Goal: Information Seeking & Learning: Learn about a topic

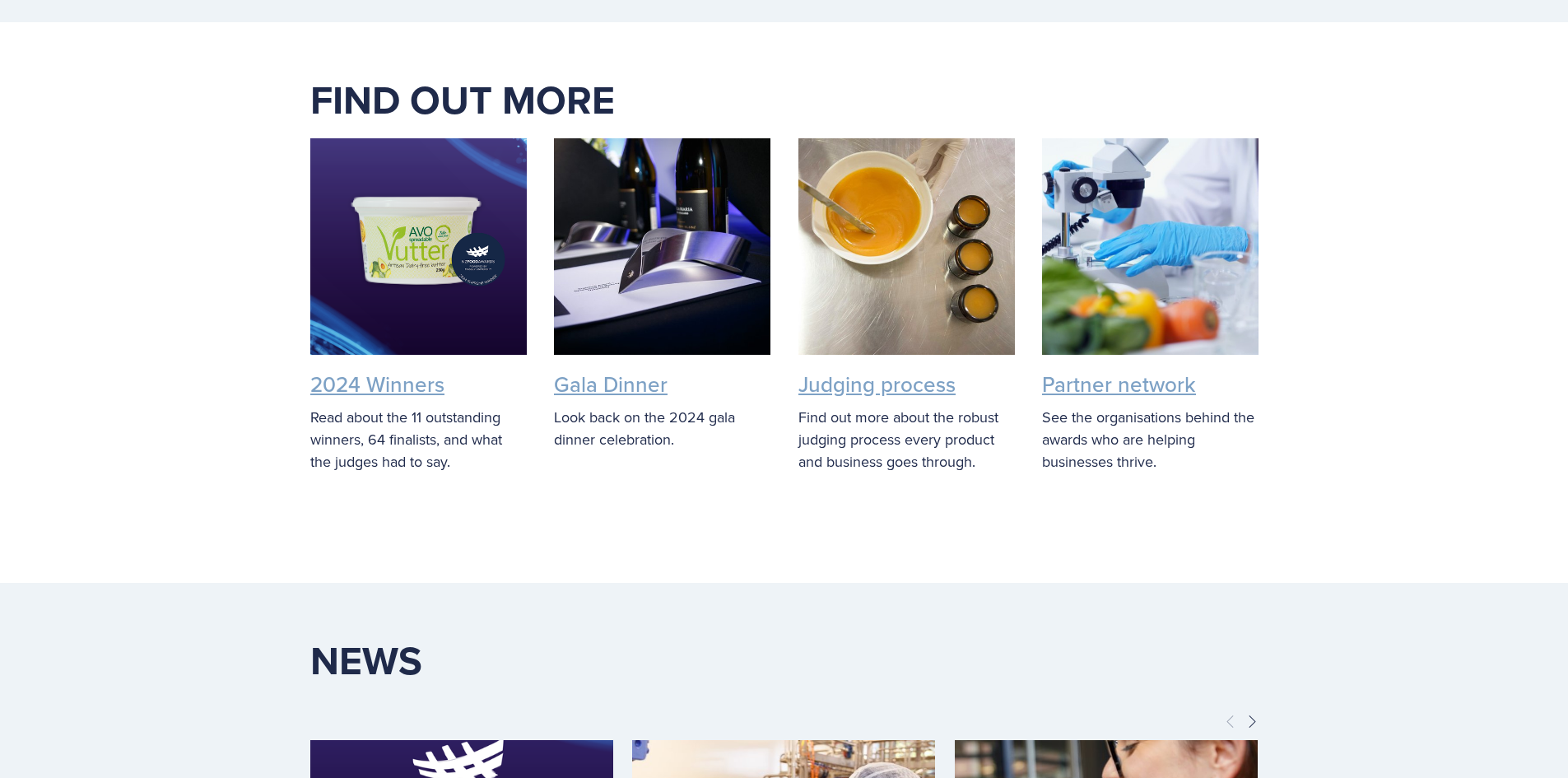
scroll to position [4363, 0]
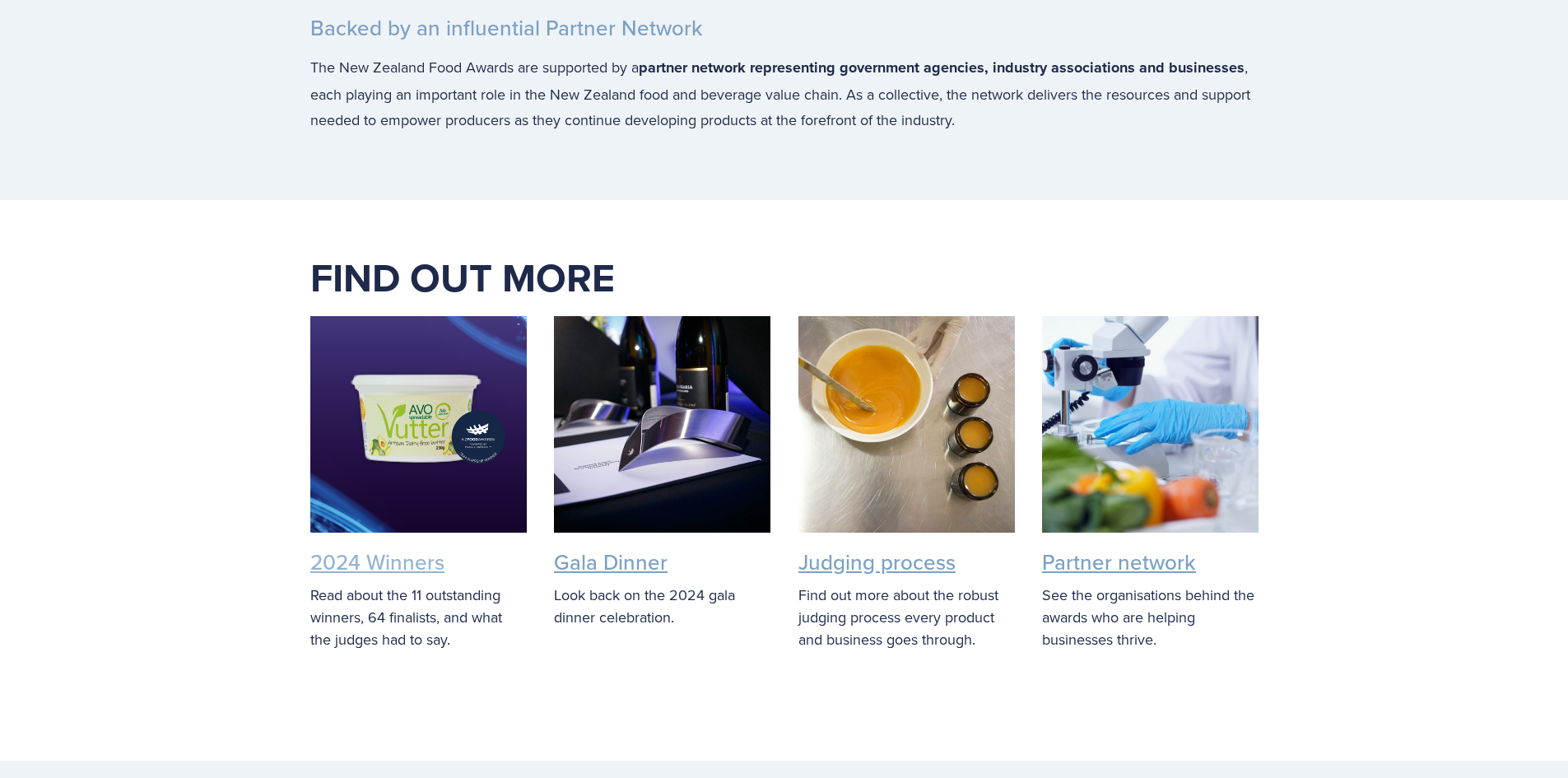
click at [375, 547] on link "2024 Winners" at bounding box center [377, 561] width 134 height 30
click at [624, 547] on link "Gala Dinner" at bounding box center [611, 561] width 113 height 30
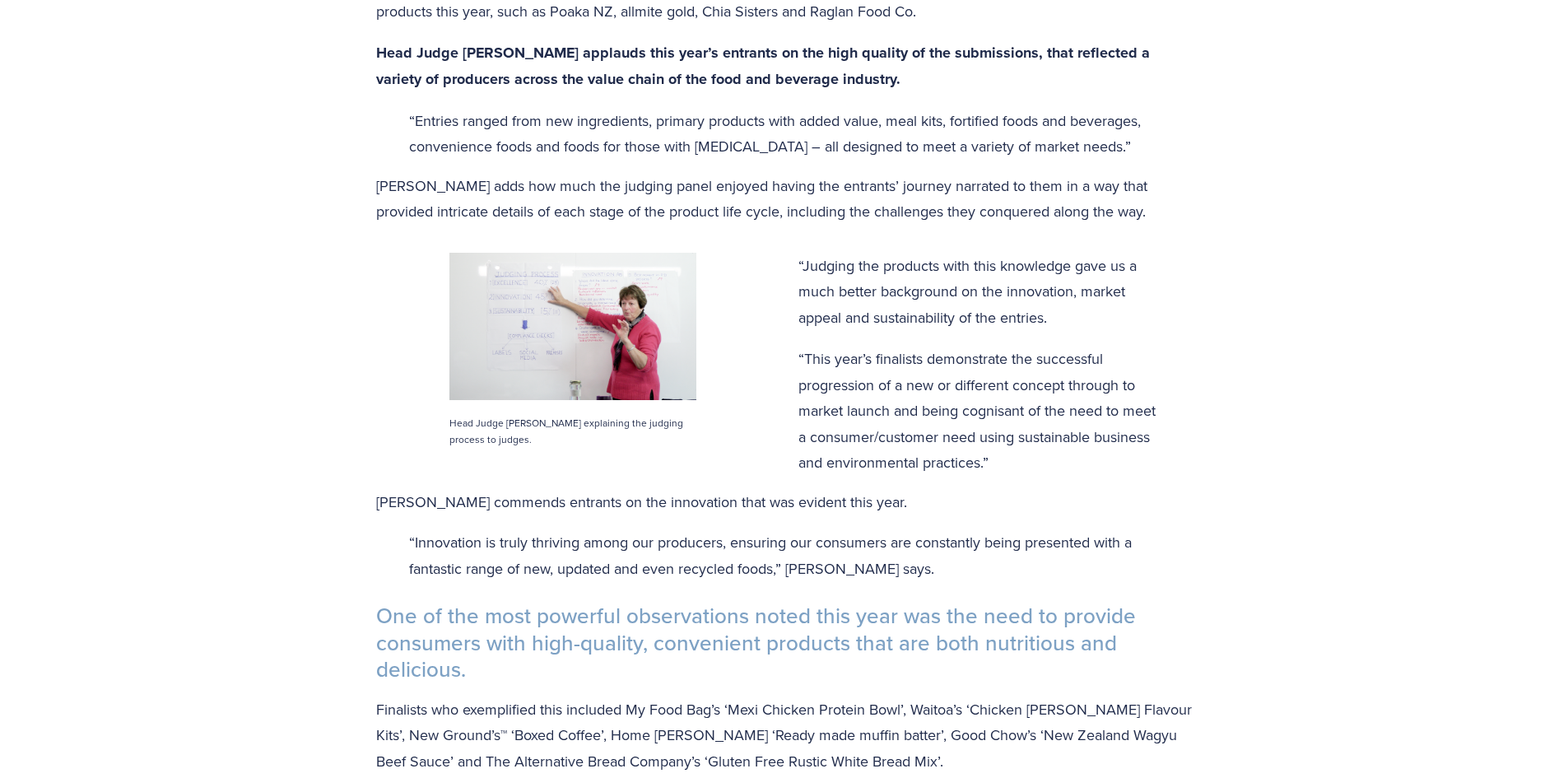
scroll to position [741, 0]
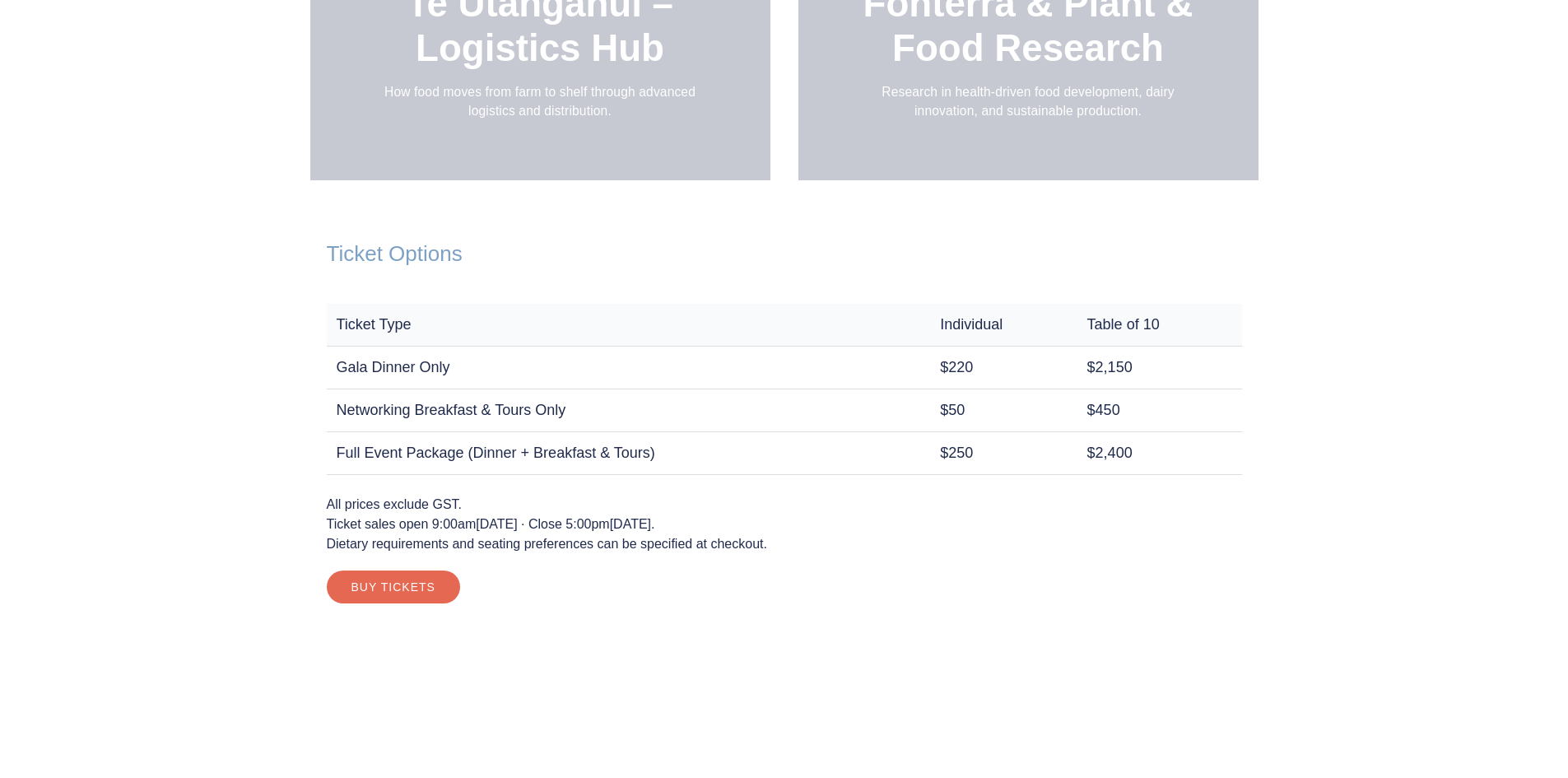
scroll to position [2469, 0]
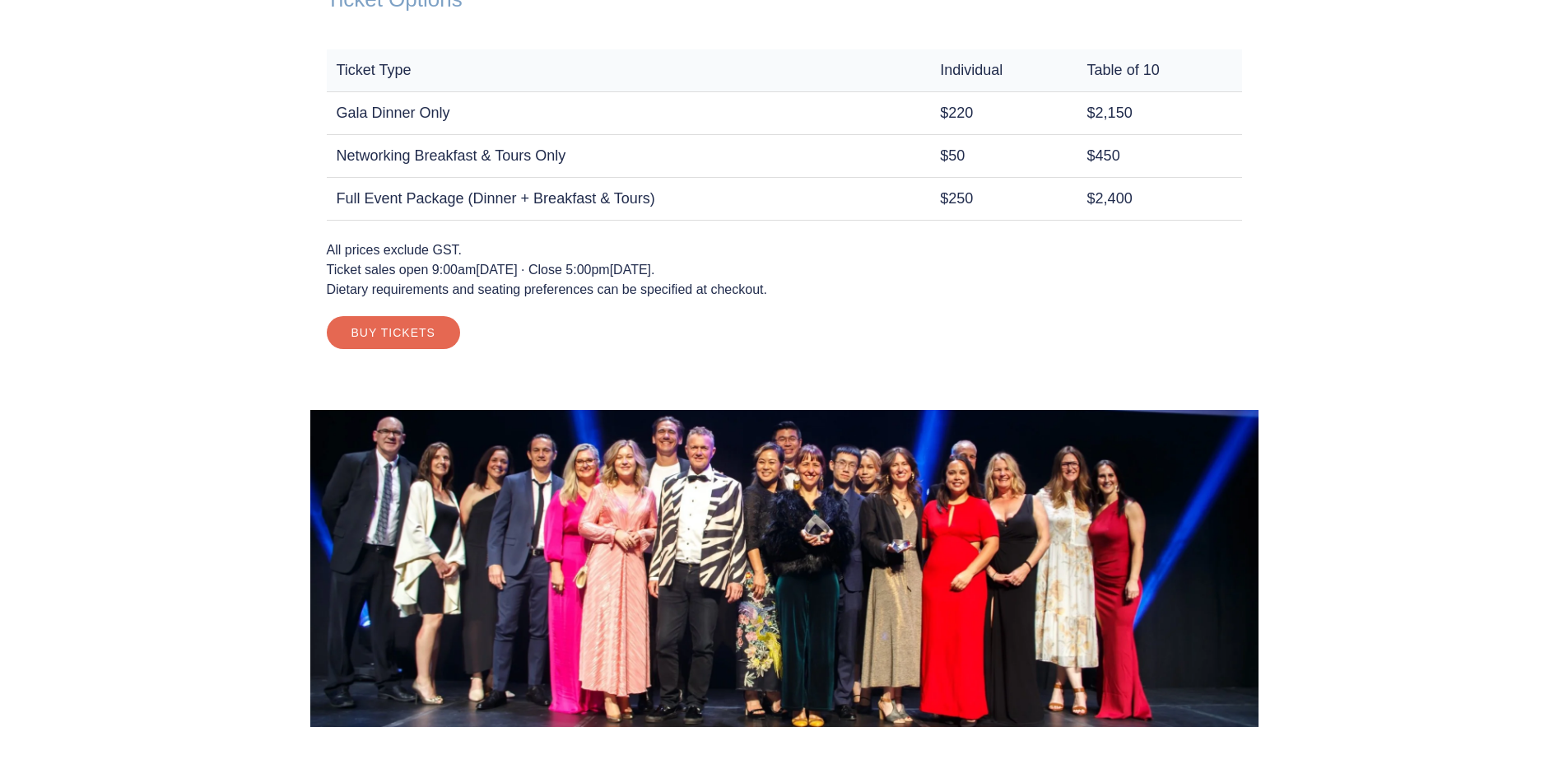
drag, startPoint x: 13, startPoint y: 3, endPoint x: 233, endPoint y: 205, distance: 298.7
